Goal: Task Accomplishment & Management: Manage account settings

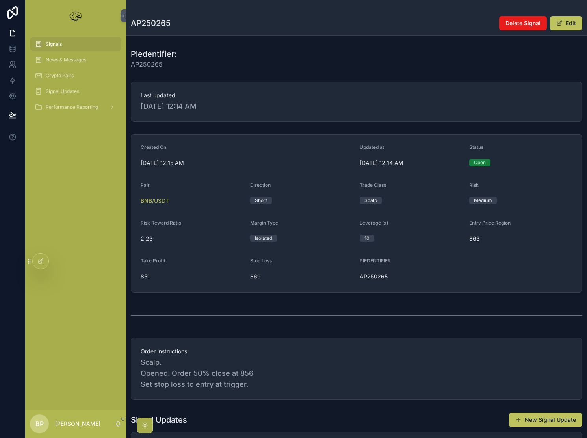
click at [47, 45] on span "Signals" at bounding box center [54, 44] width 16 height 6
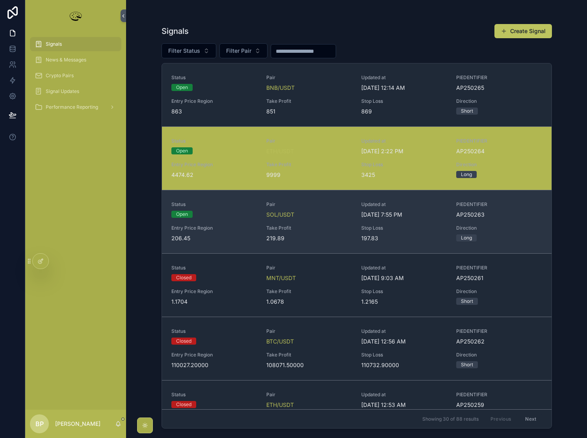
click at [327, 227] on span "Take Profit" at bounding box center [310, 228] width 86 height 6
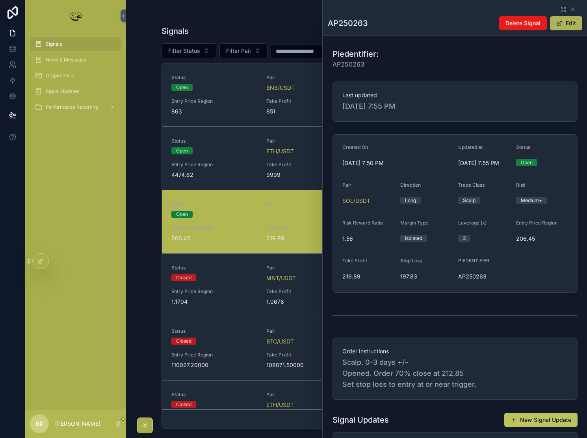
click at [564, 26] on button "Edit" at bounding box center [566, 23] width 32 height 14
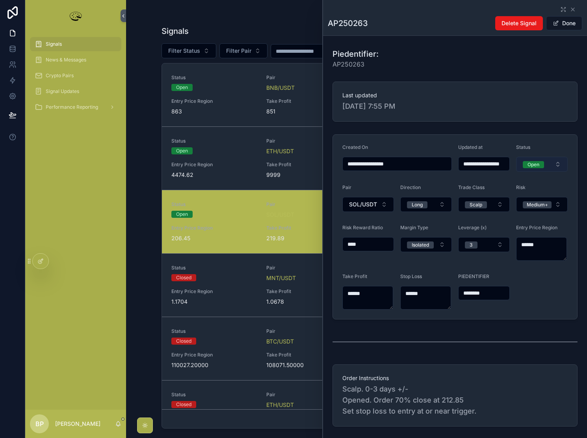
click at [533, 164] on div "Open" at bounding box center [534, 164] width 12 height 7
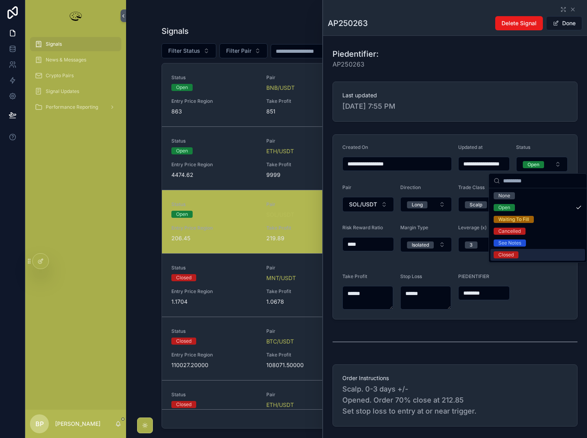
click at [505, 253] on div "Closed" at bounding box center [506, 255] width 15 height 7
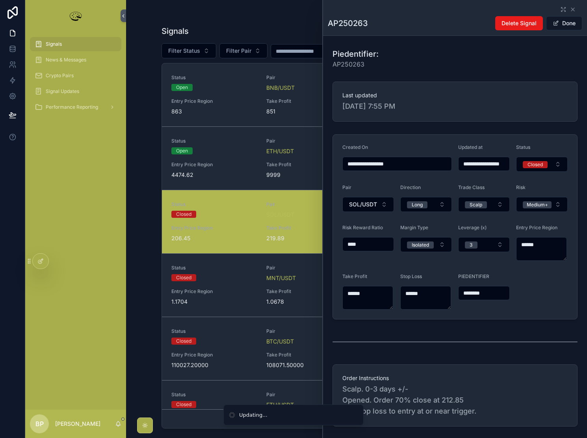
type input "**********"
click at [572, 21] on button "Done" at bounding box center [564, 23] width 36 height 14
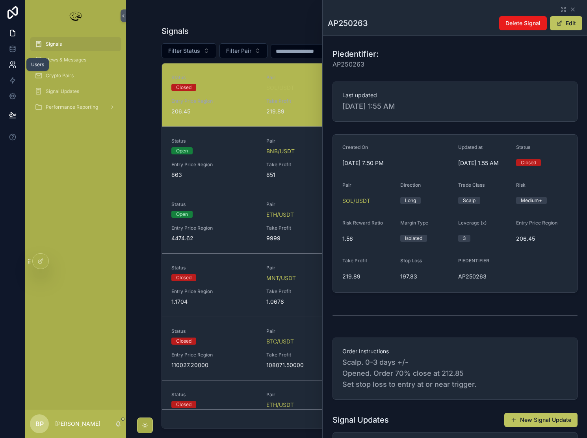
click at [11, 62] on icon at bounding box center [13, 65] width 8 height 8
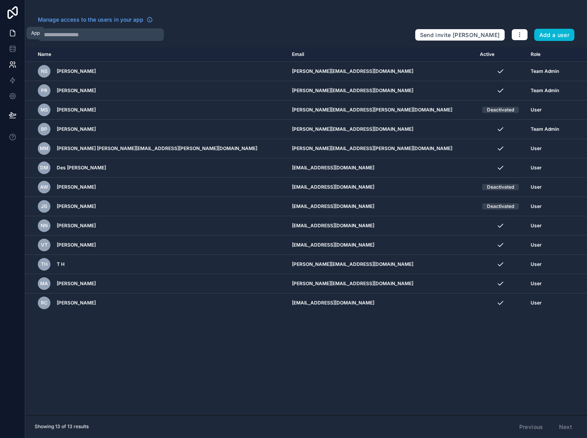
click at [12, 34] on icon at bounding box center [13, 33] width 8 height 8
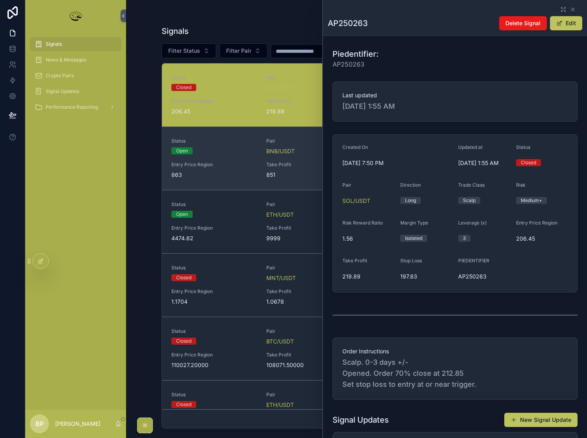
click at [238, 164] on span "Entry Price Region" at bounding box center [214, 165] width 86 height 6
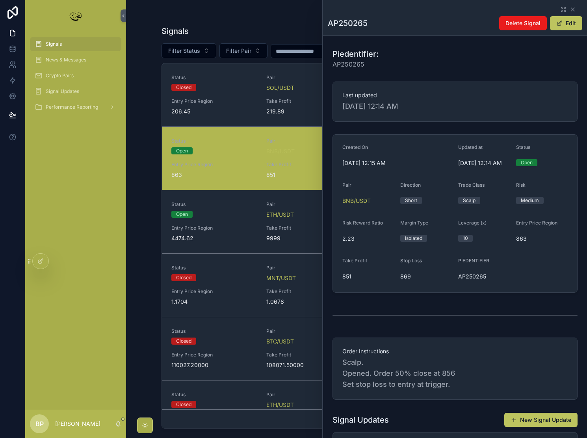
click at [237, 167] on span "Entry Price Region" at bounding box center [214, 165] width 86 height 6
click at [569, 29] on button "Edit" at bounding box center [566, 23] width 32 height 14
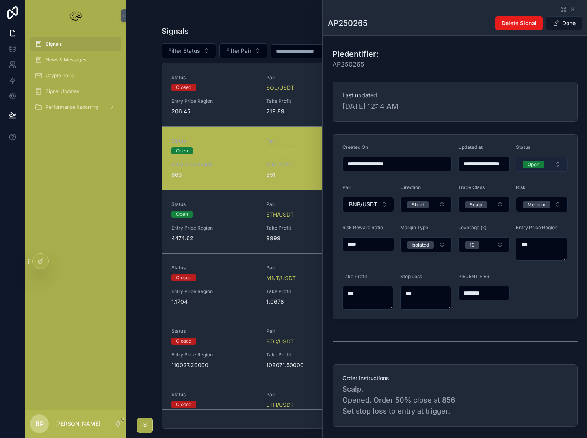
click at [535, 167] on div "Open" at bounding box center [534, 164] width 12 height 7
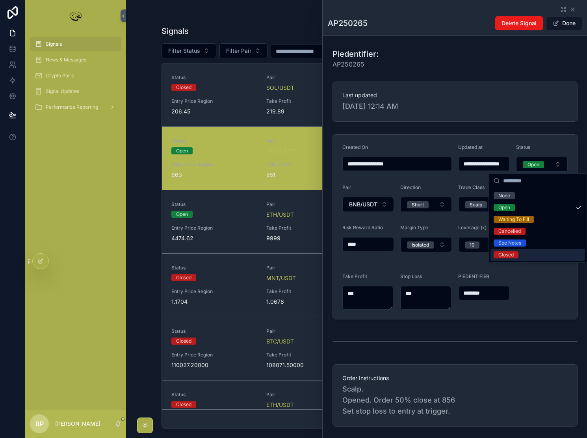
click at [503, 255] on div "Closed" at bounding box center [506, 255] width 15 height 7
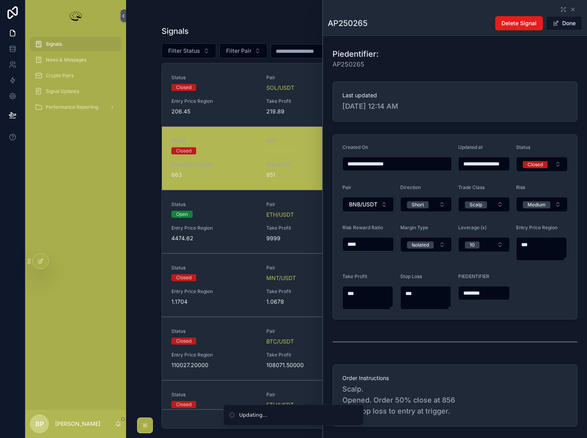
type input "**********"
click at [572, 20] on button "Done" at bounding box center [564, 23] width 36 height 14
